Goal: Information Seeking & Learning: Learn about a topic

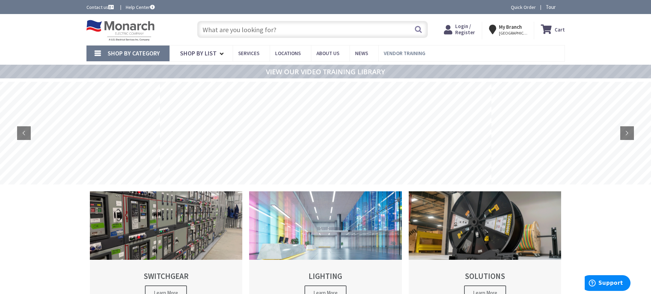
click at [396, 55] on span "Vendor Training" at bounding box center [405, 53] width 42 height 6
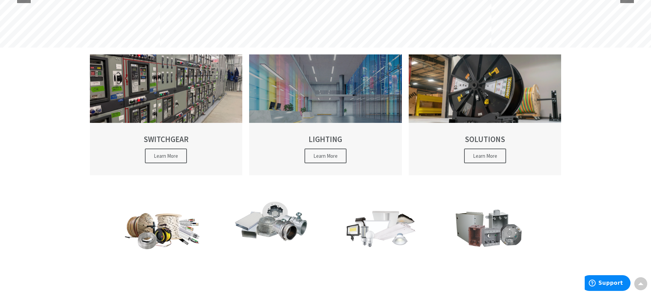
click at [313, 155] on span "Learn More" at bounding box center [326, 155] width 42 height 15
click at [321, 158] on span "Learn More" at bounding box center [326, 155] width 42 height 15
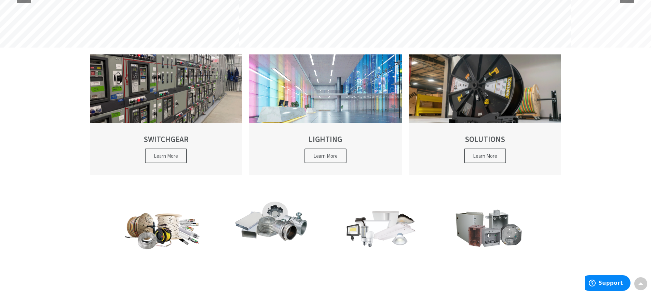
click at [361, 196] on div "SWITCHGEAR Learn More LIGHTING Learn More SOLUTIONS Learn More" at bounding box center [326, 225] width 479 height 567
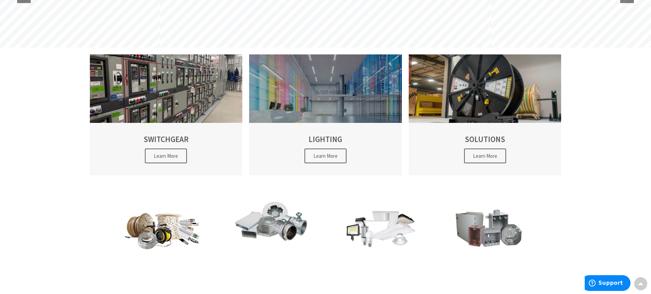
click at [328, 159] on span "Learn More" at bounding box center [326, 155] width 42 height 15
click at [328, 162] on span "Learn More" at bounding box center [326, 155] width 42 height 15
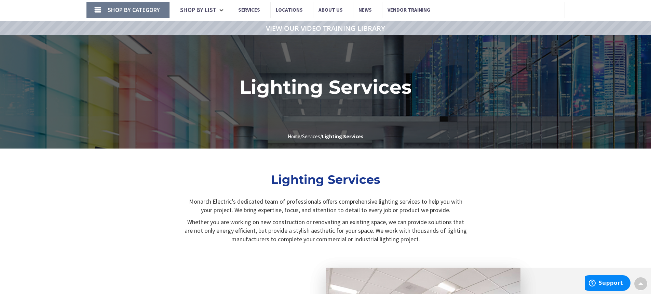
scroll to position [41, 0]
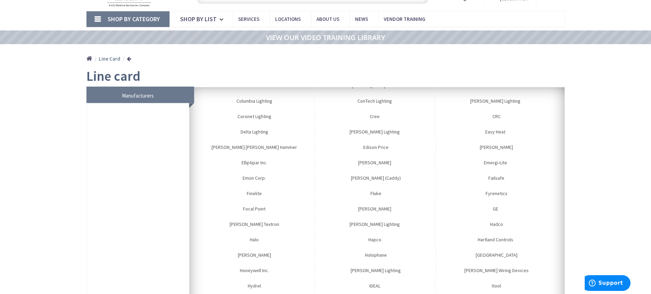
scroll to position [308, 0]
